Goal: Task Accomplishment & Management: Manage account settings

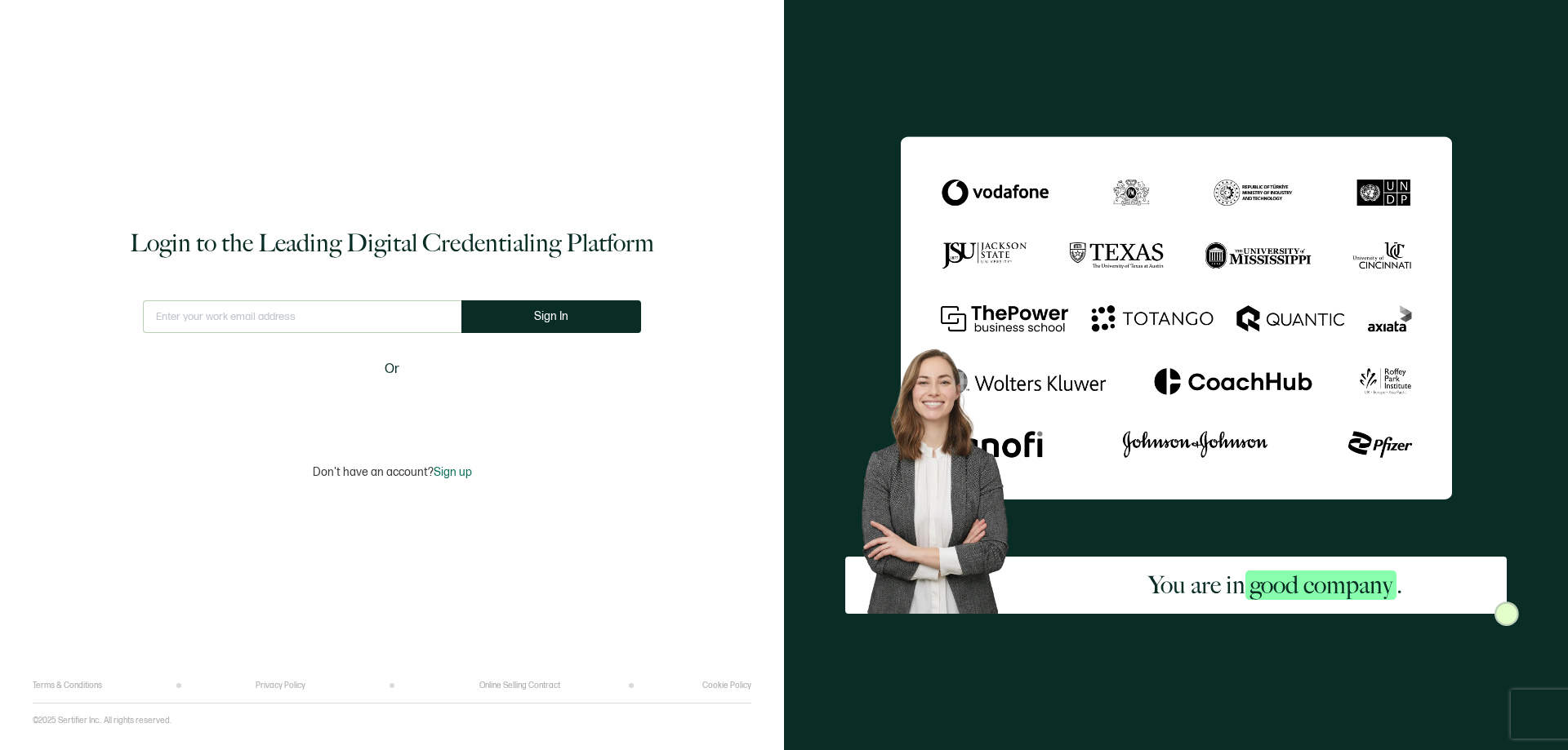
click at [303, 317] on input "text" at bounding box center [302, 316] width 319 height 32
click at [222, 319] on input "text" at bounding box center [302, 316] width 319 height 32
click at [277, 326] on input "text" at bounding box center [302, 316] width 331 height 32
click at [238, 312] on input "CORPORATE" at bounding box center [302, 316] width 331 height 32
click at [235, 319] on input "CORPORATE" at bounding box center [302, 316] width 331 height 32
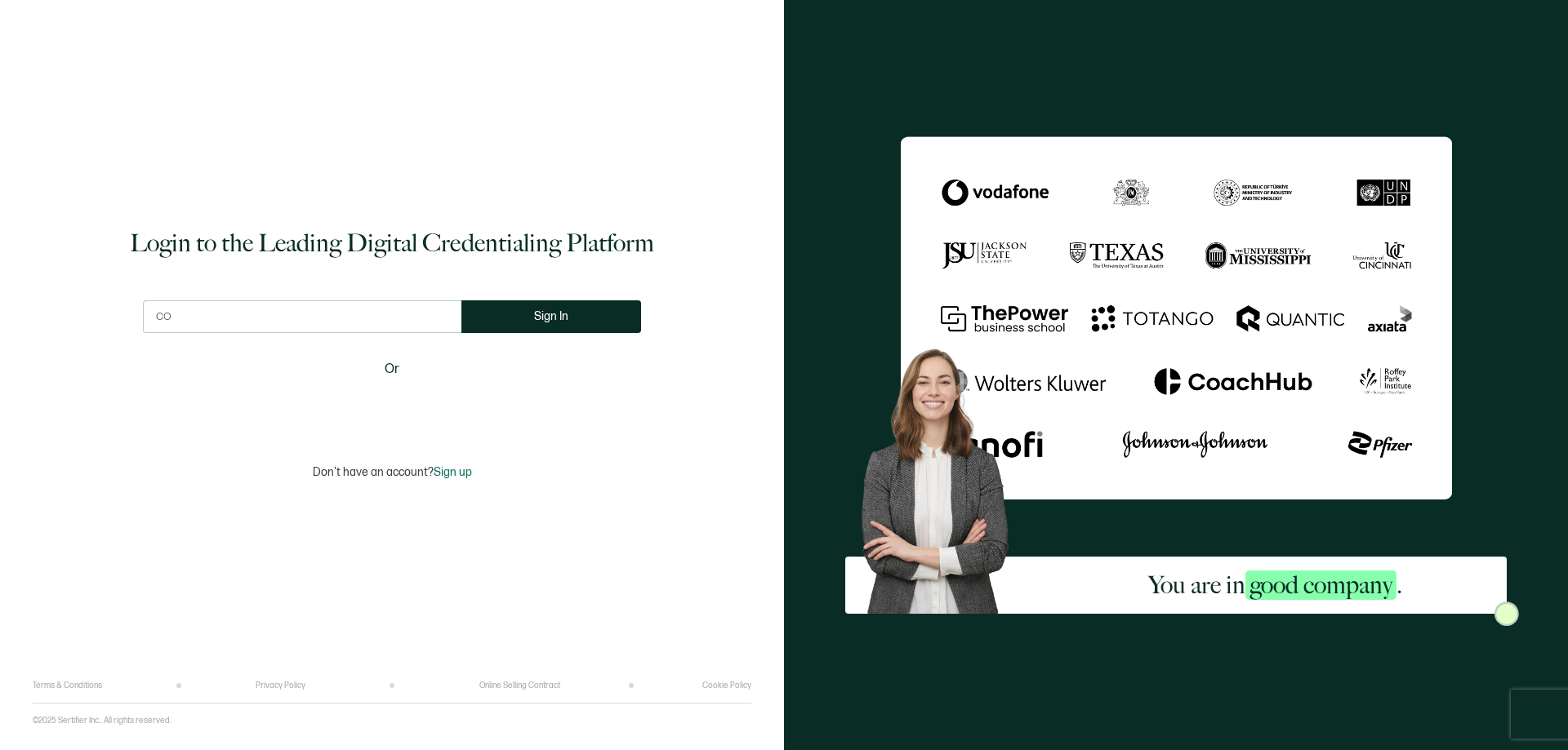
type input "C"
click at [563, 323] on button "Sign In" at bounding box center [551, 316] width 180 height 32
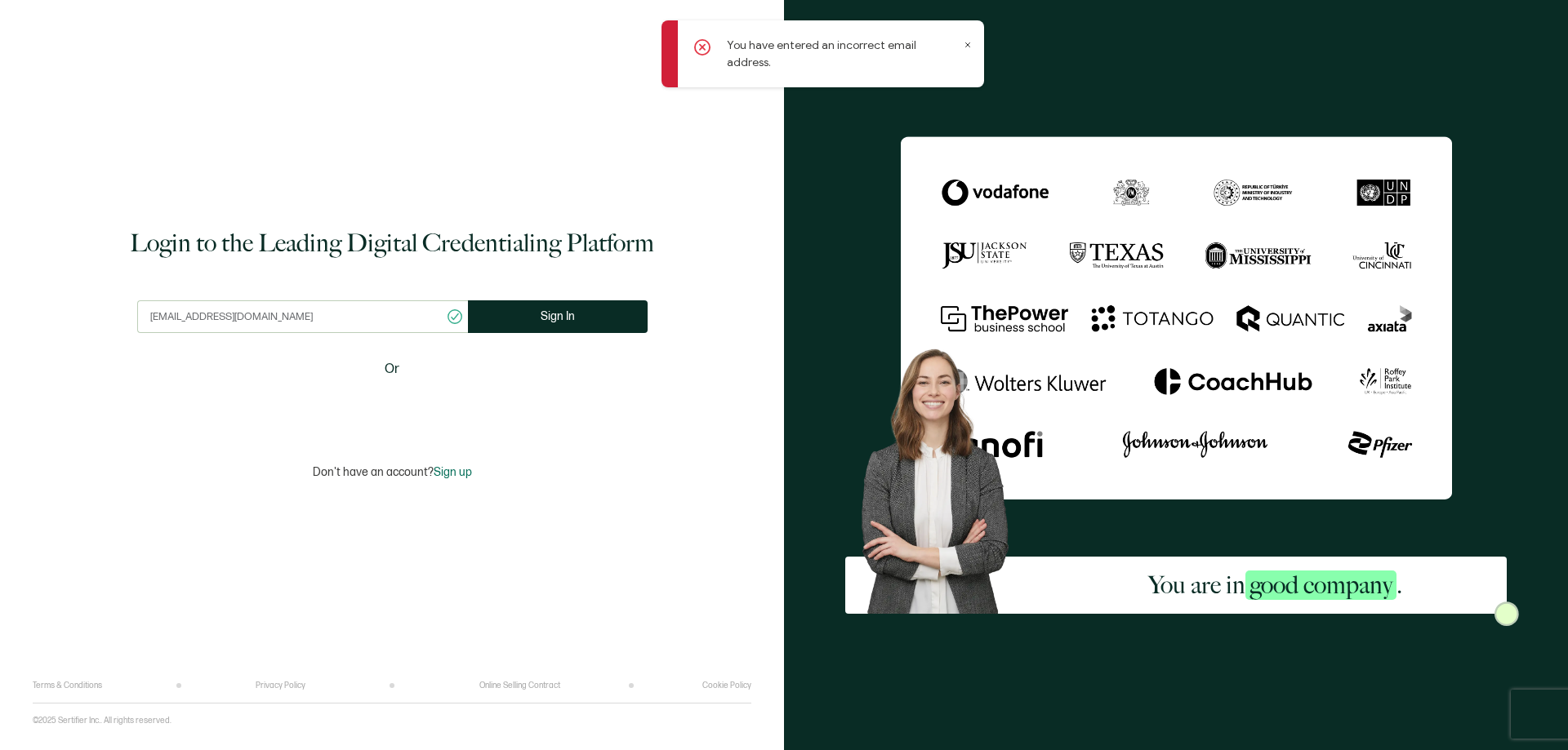
click at [968, 43] on icon at bounding box center [967, 44] width 8 height 8
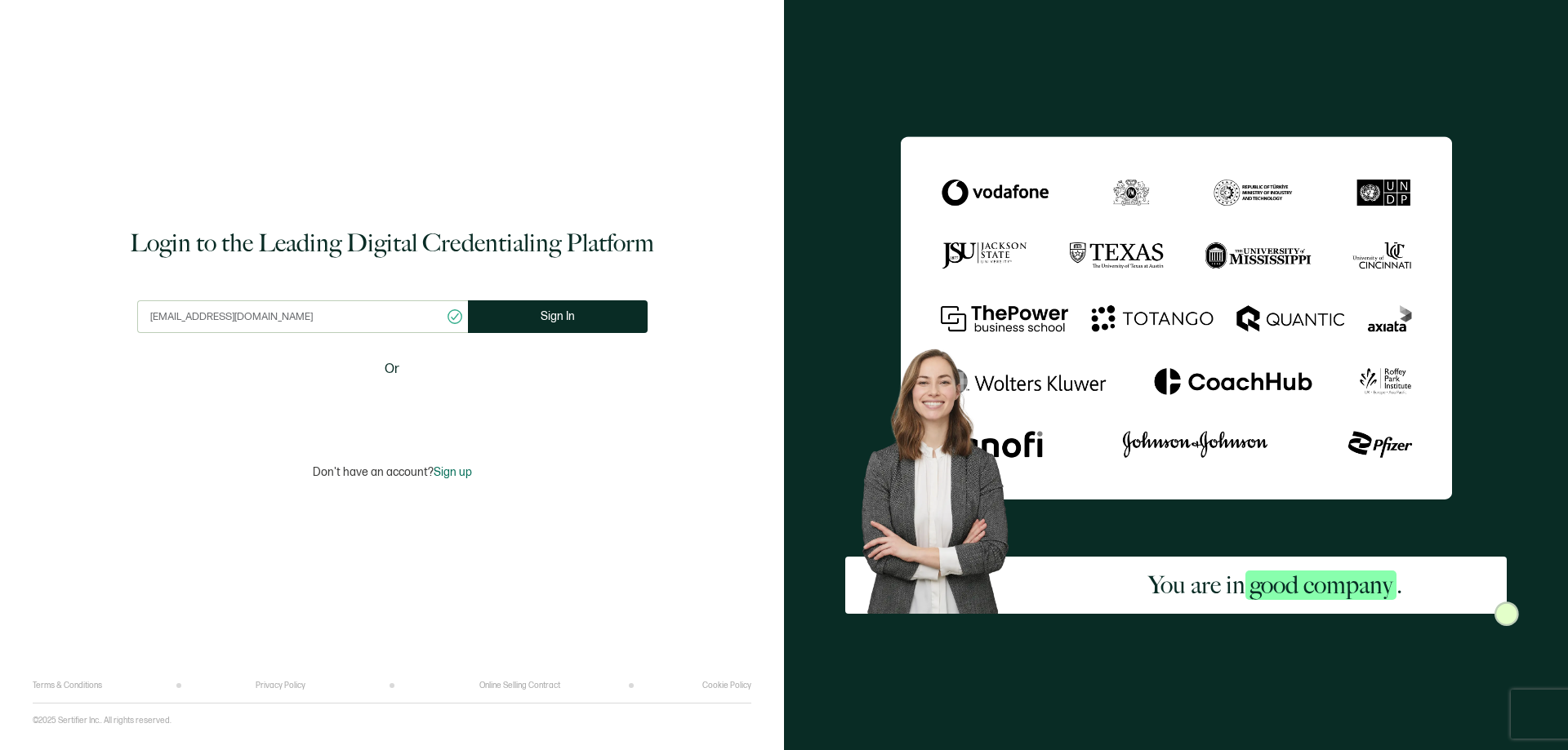
click at [289, 320] on input "[EMAIL_ADDRESS][DOMAIN_NAME]" at bounding box center [302, 316] width 331 height 32
click at [286, 318] on input "[EMAIL_ADDRESS][DOMAIN_NAME]" at bounding box center [302, 316] width 331 height 32
type input "[EMAIL_ADDRESS][DOMAIN_NAME]"
click at [516, 321] on button "Sign In" at bounding box center [558, 316] width 180 height 32
click at [283, 306] on input "text" at bounding box center [302, 316] width 319 height 32
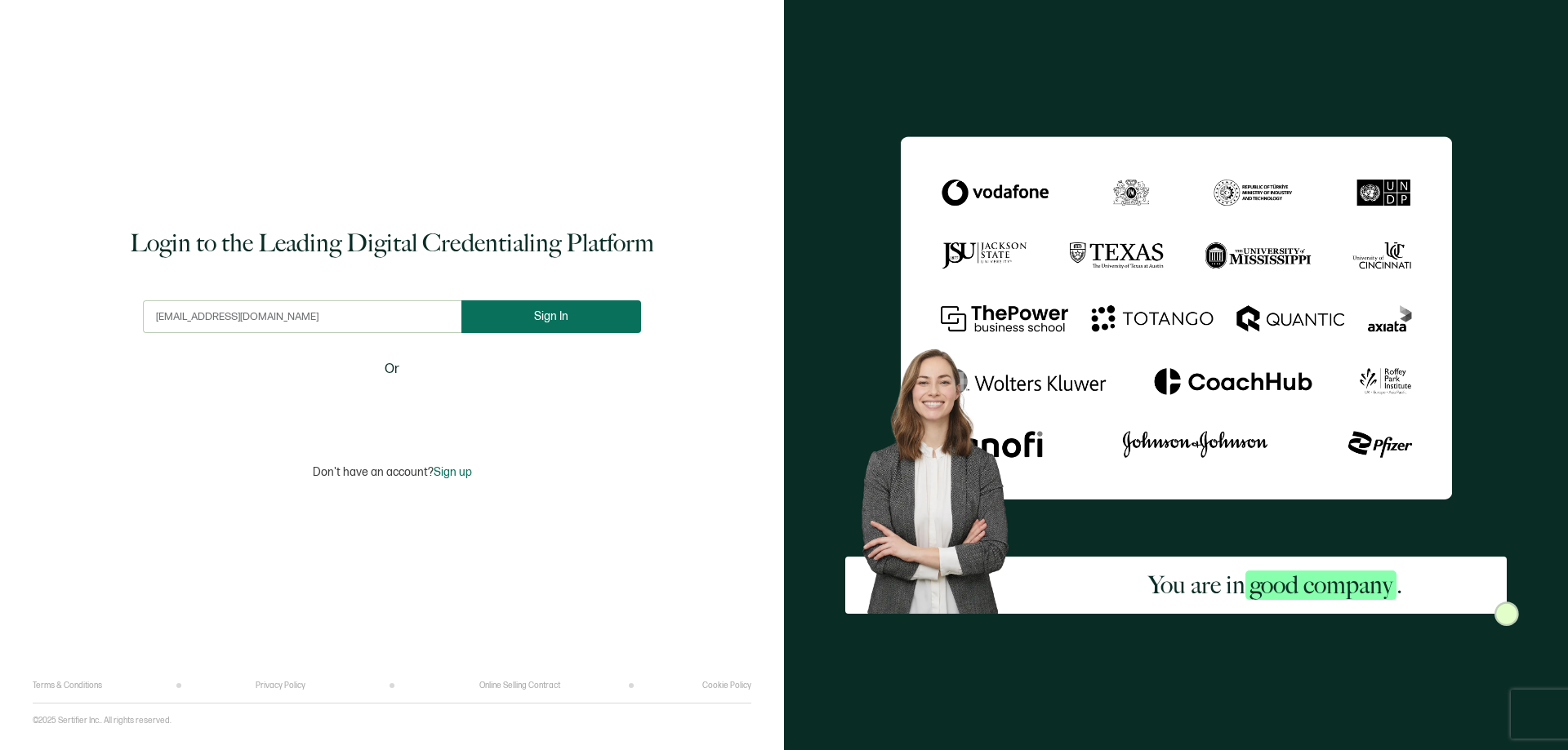
type input "[EMAIL_ADDRESS][DOMAIN_NAME]"
click at [568, 315] on button "Sign In" at bounding box center [551, 316] width 180 height 32
click at [288, 321] on input "text" at bounding box center [302, 316] width 319 height 32
type input "[EMAIL_ADDRESS][DOMAIN_NAME]"
click at [519, 319] on button "Sign In" at bounding box center [551, 316] width 180 height 32
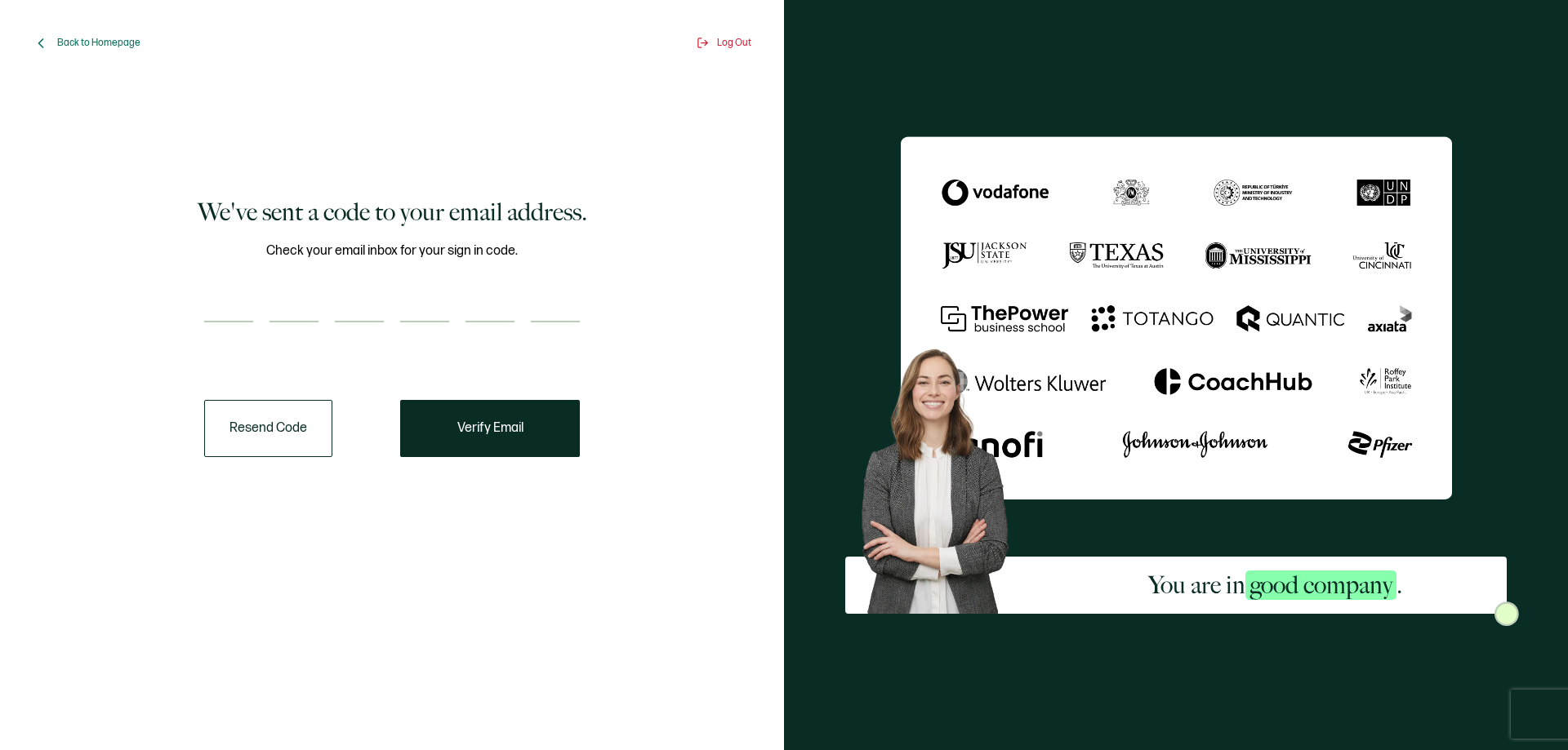
click at [212, 294] on input "number" at bounding box center [228, 306] width 49 height 32
type input "2"
type input "5"
type input "9"
type input "7"
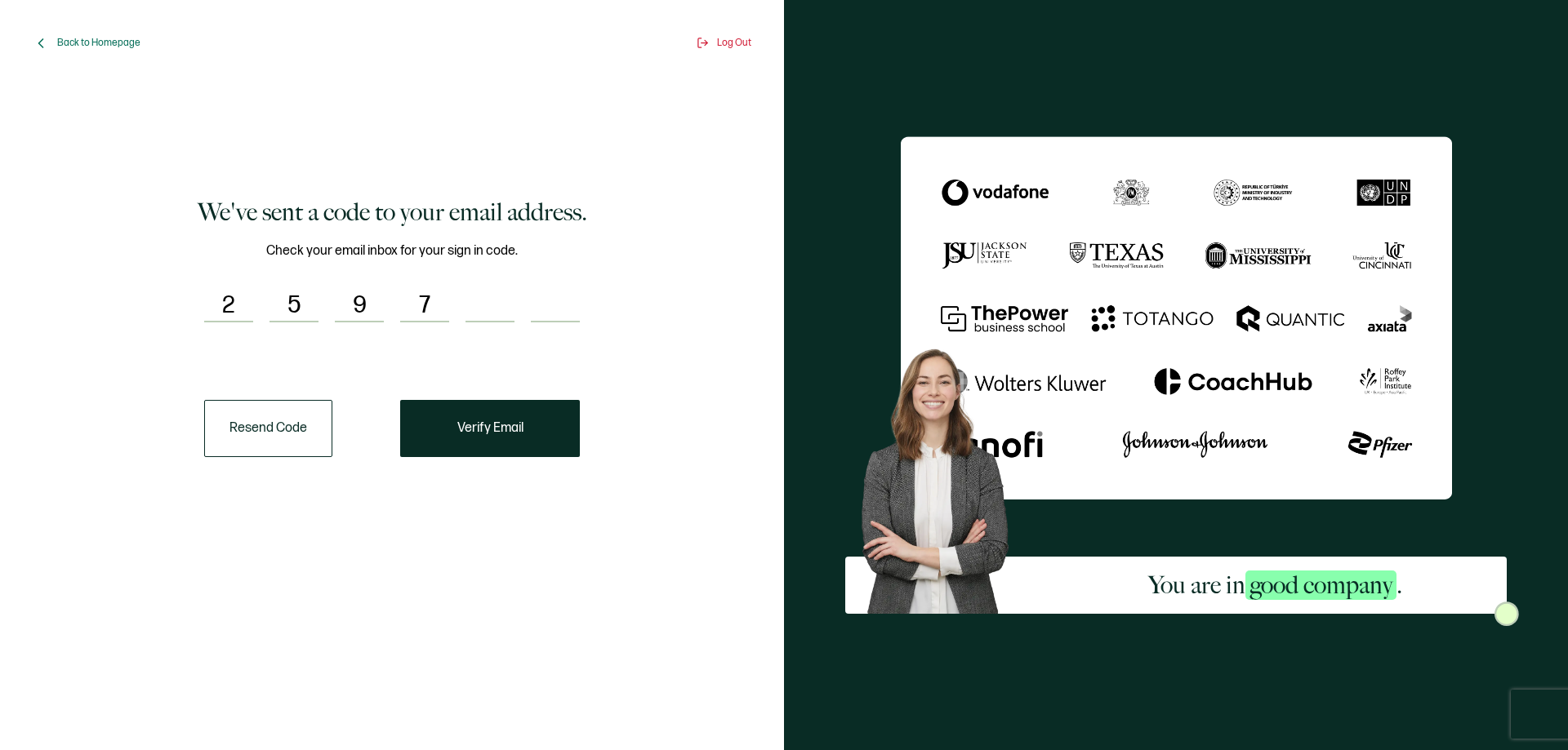
type input "6"
type input "5"
click at [498, 430] on span "Verify Email" at bounding box center [490, 429] width 66 height 13
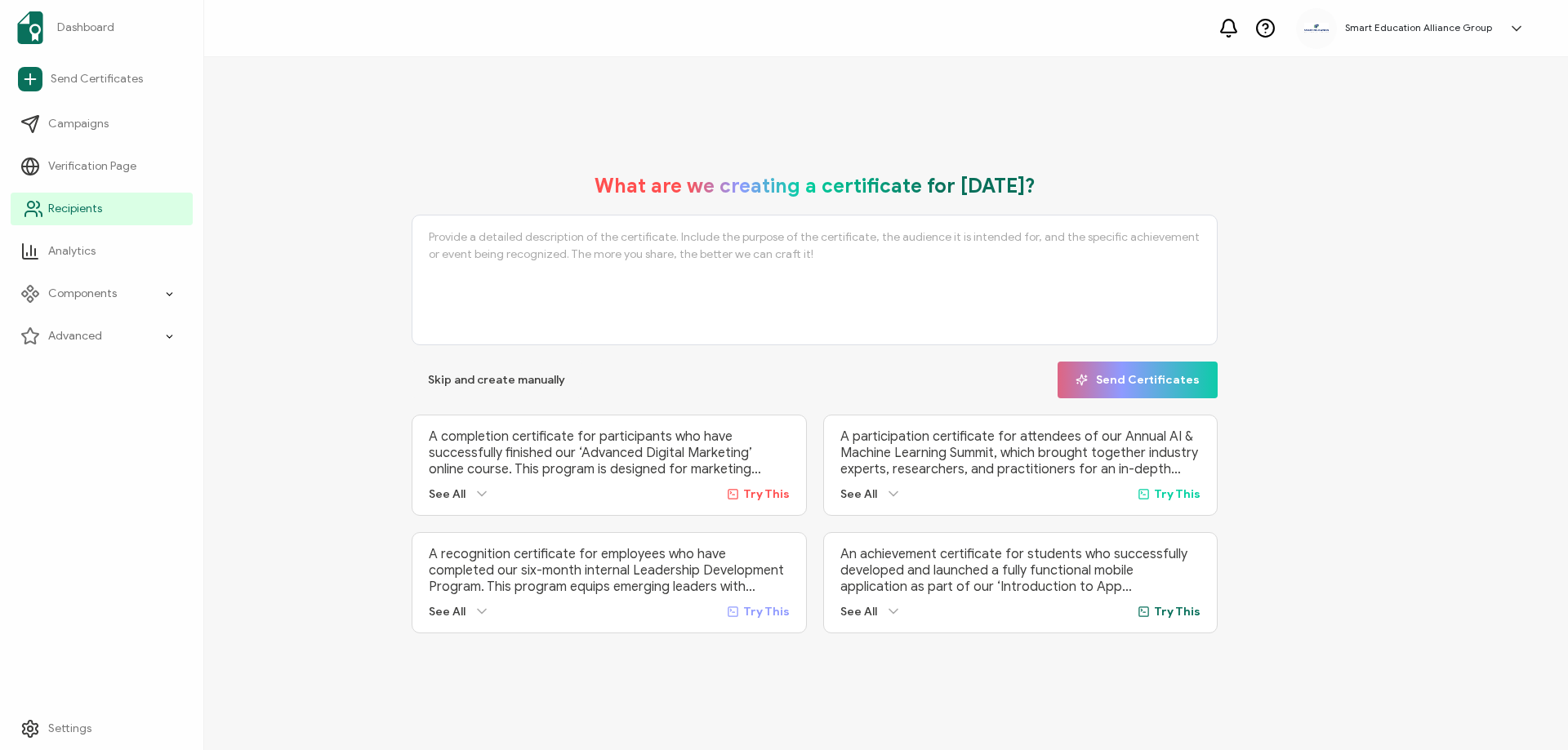
click at [54, 204] on span "Recipients" at bounding box center [75, 209] width 54 height 17
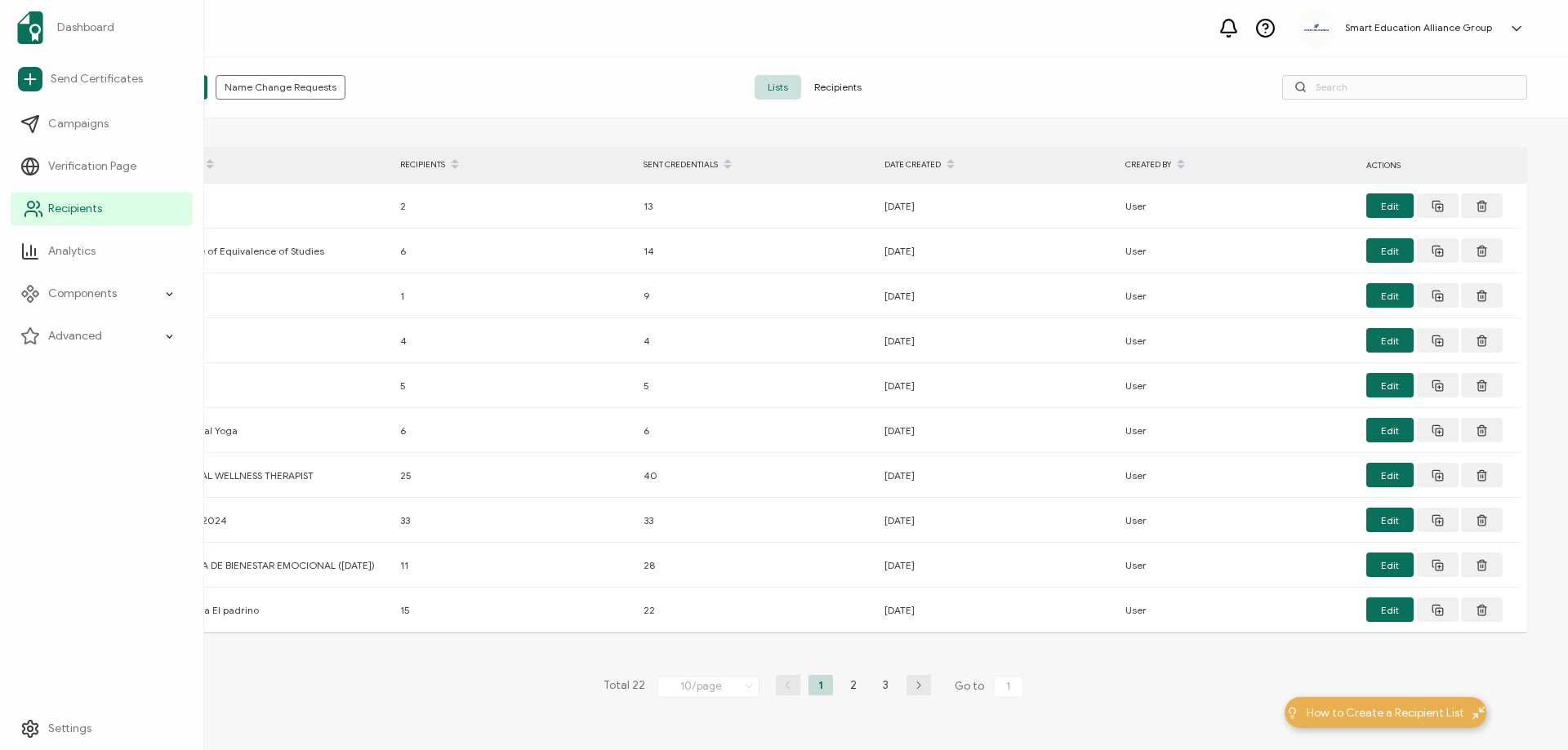
click at [72, 211] on span "Recipients" at bounding box center [75, 209] width 54 height 17
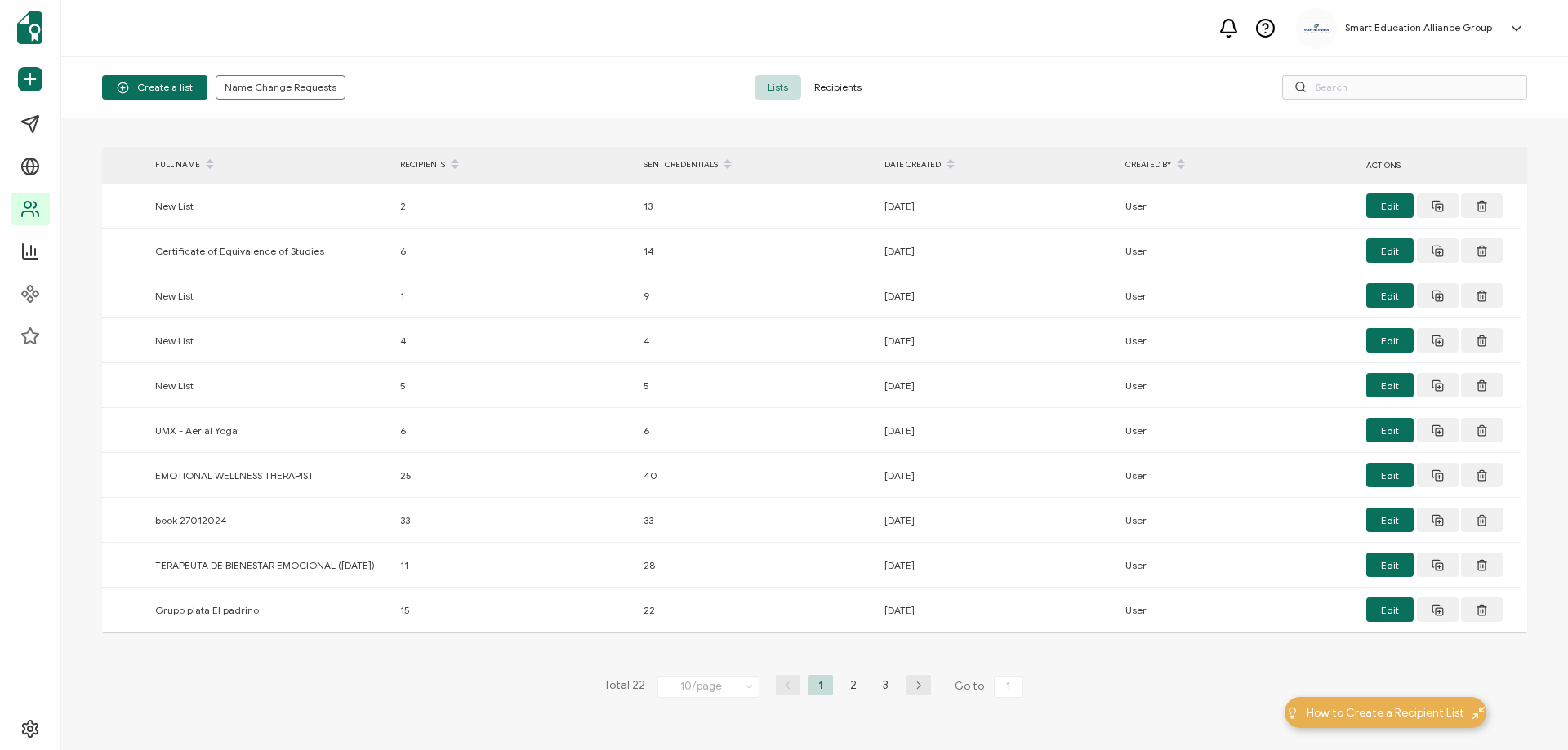
click at [833, 80] on span "Recipients" at bounding box center [837, 87] width 73 height 24
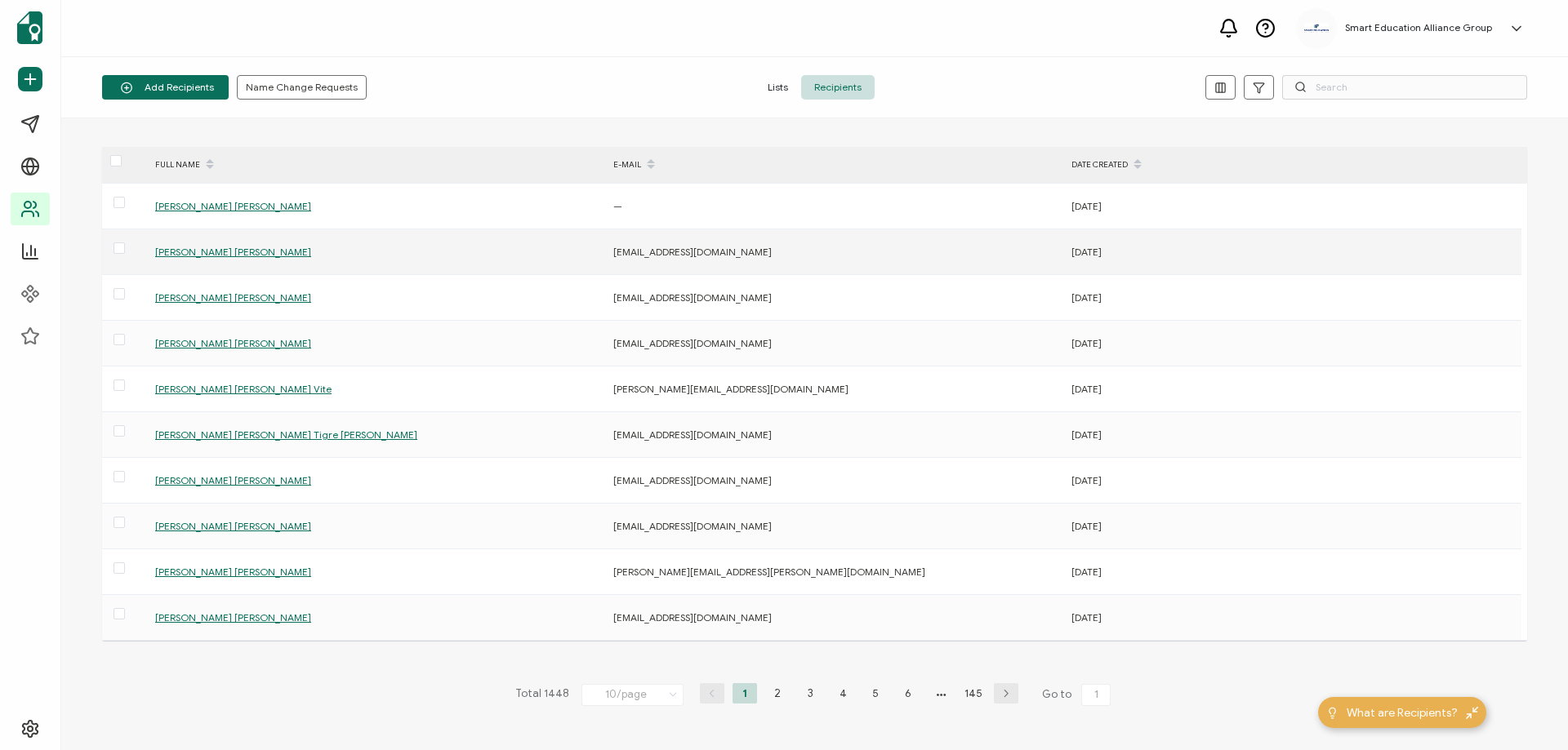
click at [224, 245] on div "Jimmy Eduardo Intriago Zambrano" at bounding box center [375, 252] width 457 height 19
click at [231, 249] on span "Jimmy Eduardo Intriago Zambrano" at bounding box center [233, 251] width 156 height 12
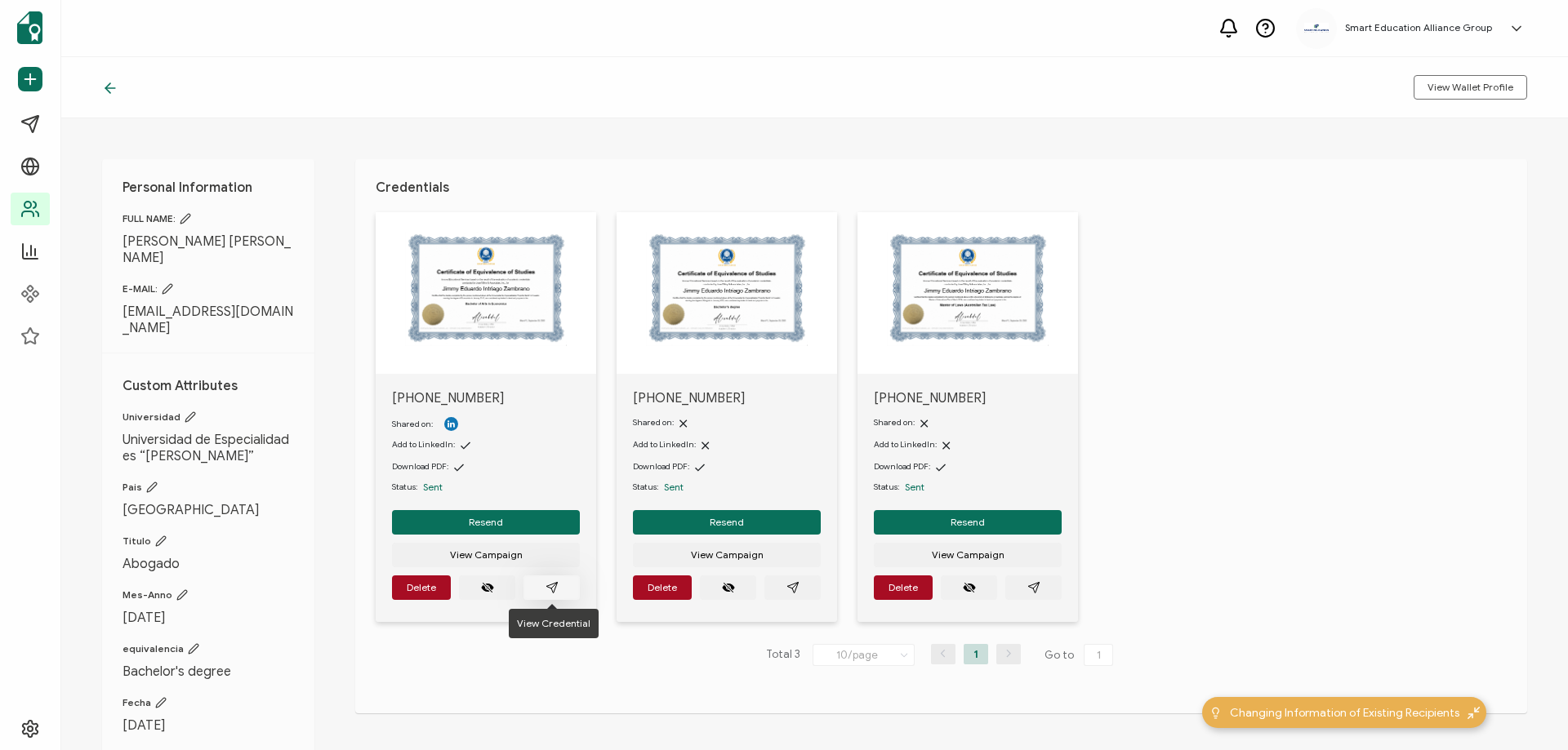
click at [553, 583] on icon "paper plane outline" at bounding box center [552, 588] width 13 height 13
